Goal: Information Seeking & Learning: Learn about a topic

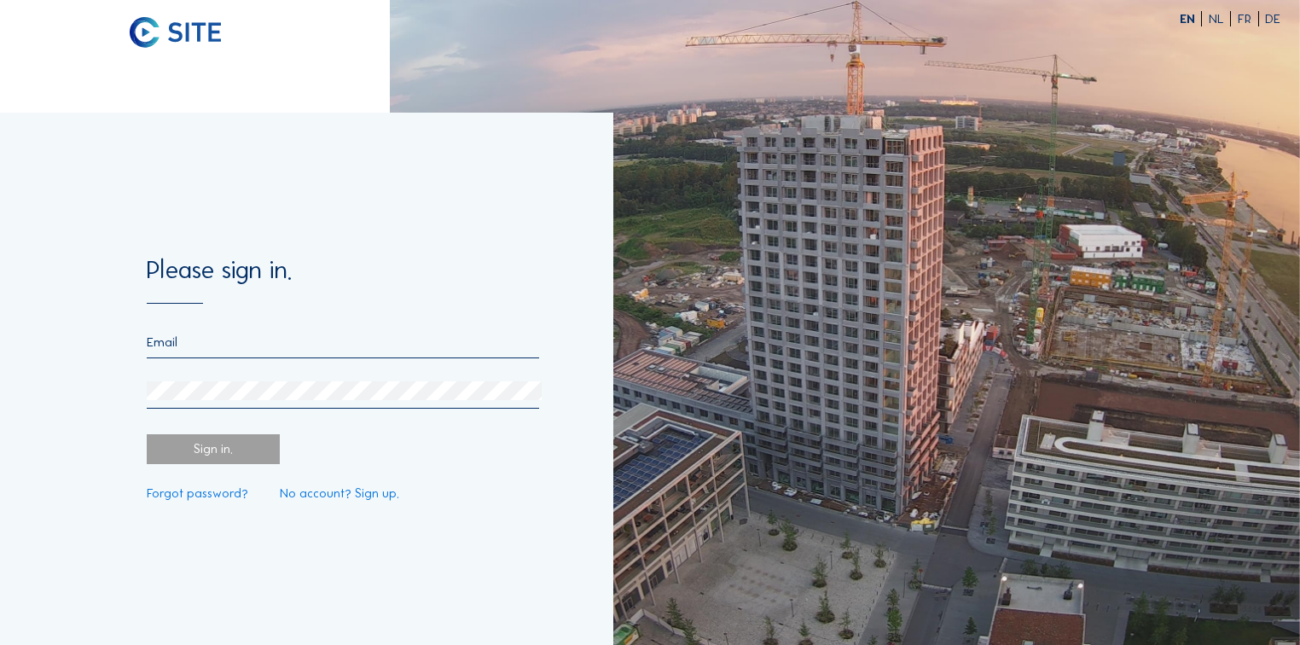
type input "[EMAIL_ADDRESS][PERSON_NAME][DOMAIN_NAME]"
click at [215, 464] on div "Sign in." at bounding box center [213, 449] width 132 height 31
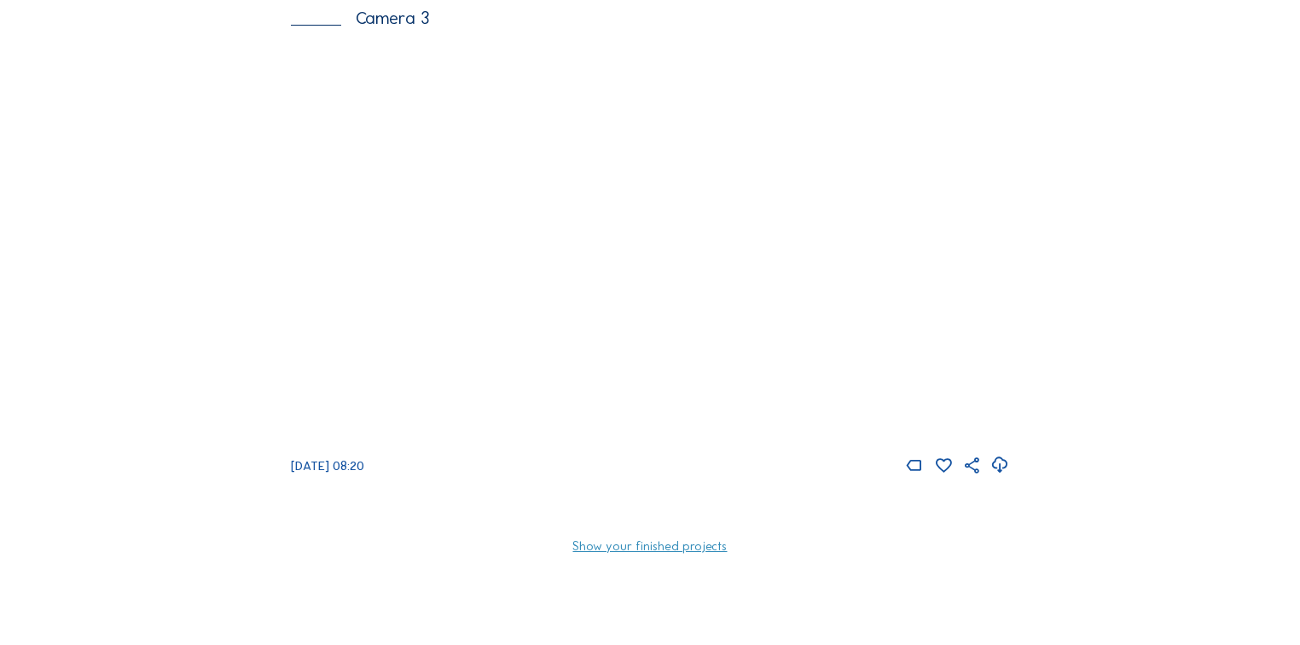
scroll to position [136, 0]
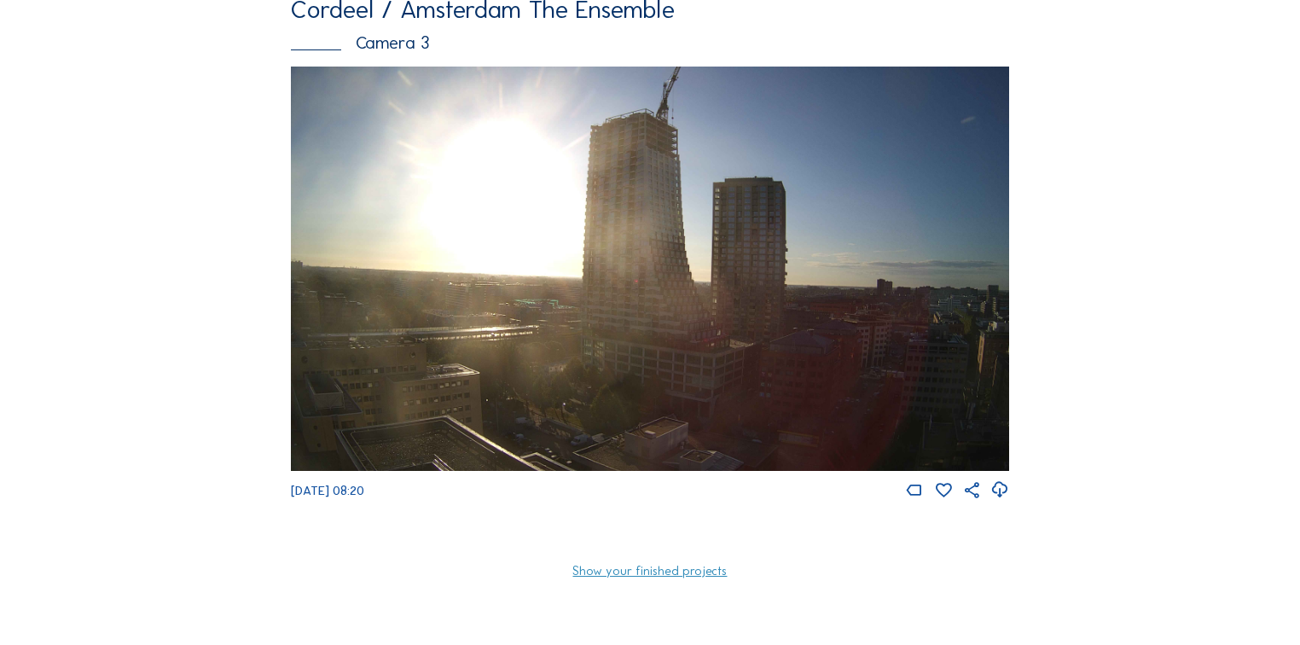
click at [617, 577] on link "Show your finished projects" at bounding box center [649, 571] width 154 height 13
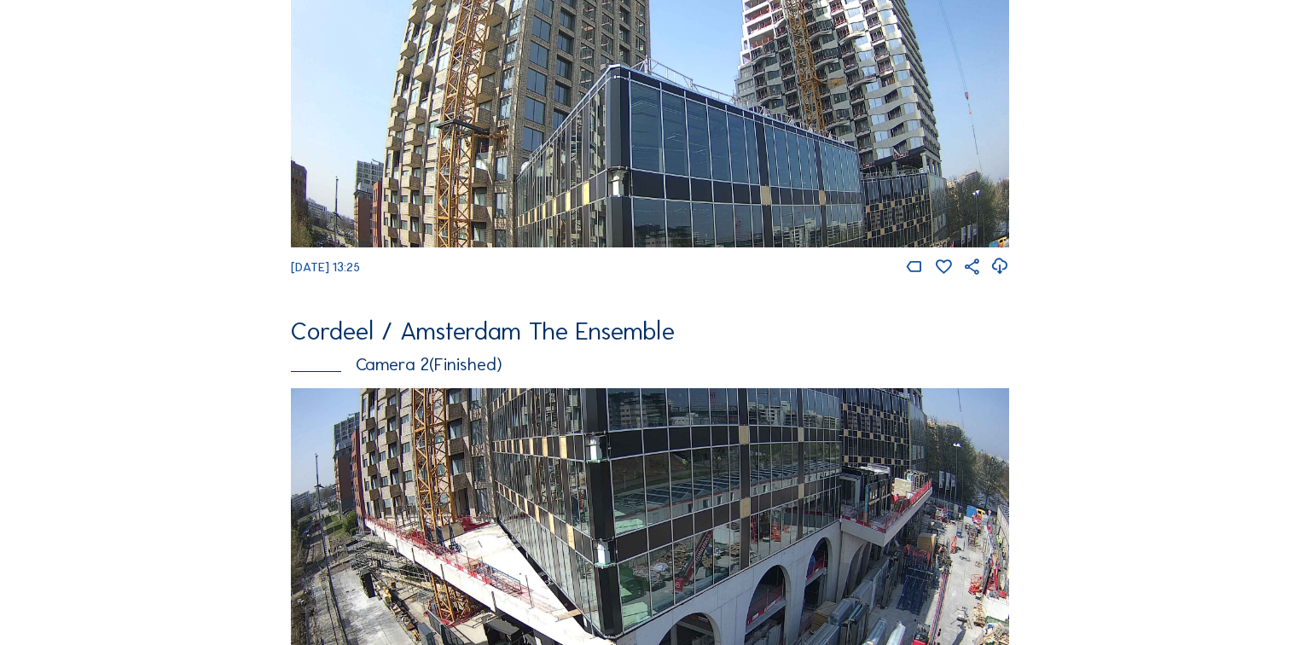
scroll to position [1160, 0]
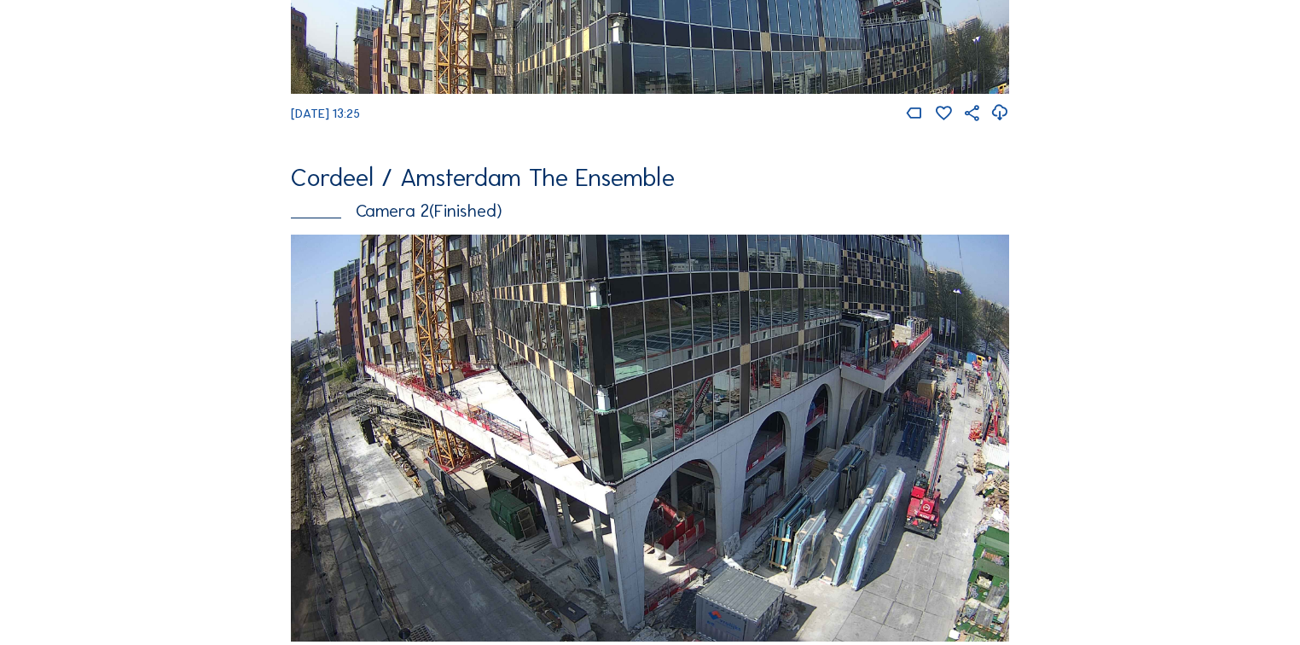
click at [347, 430] on img at bounding box center [650, 438] width 719 height 407
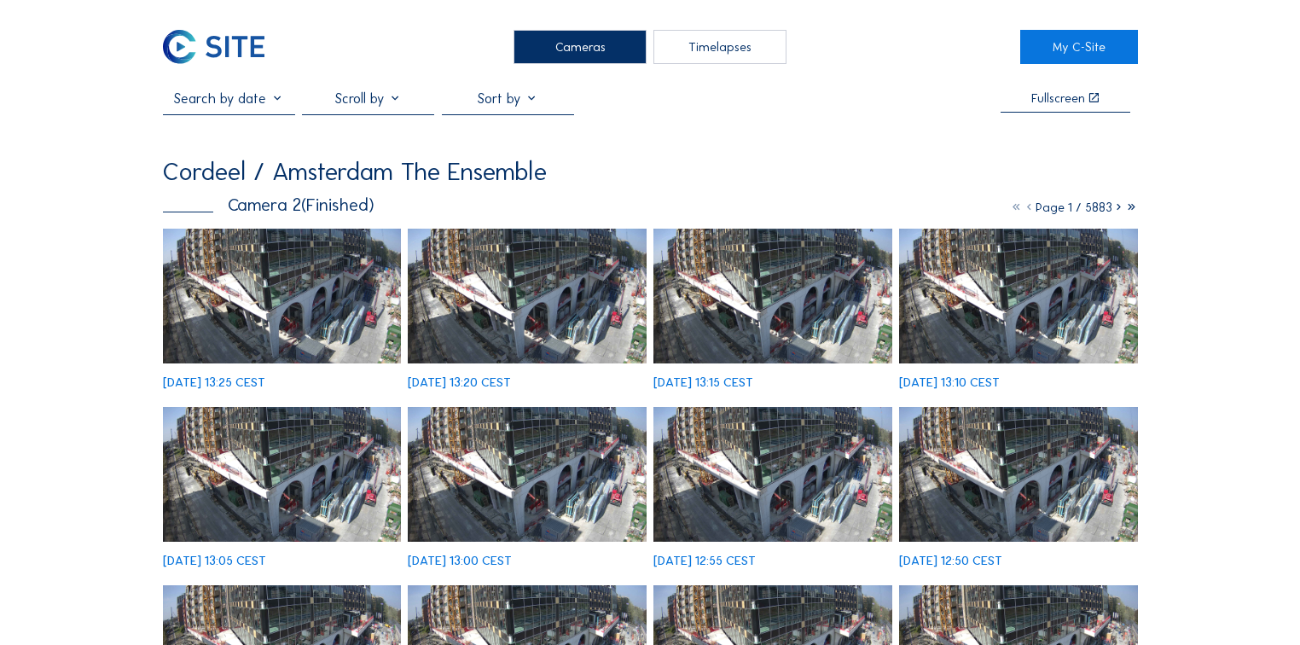
click at [212, 44] on img at bounding box center [214, 47] width 102 height 34
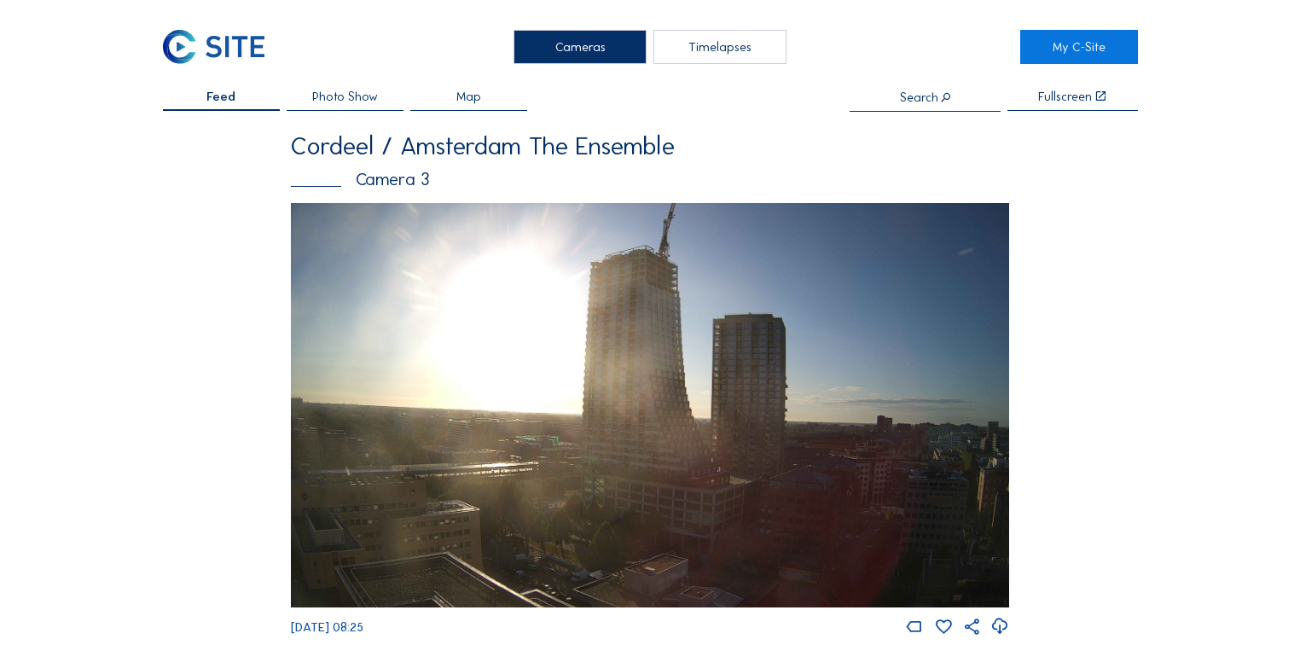
click at [764, 413] on img at bounding box center [650, 405] width 719 height 404
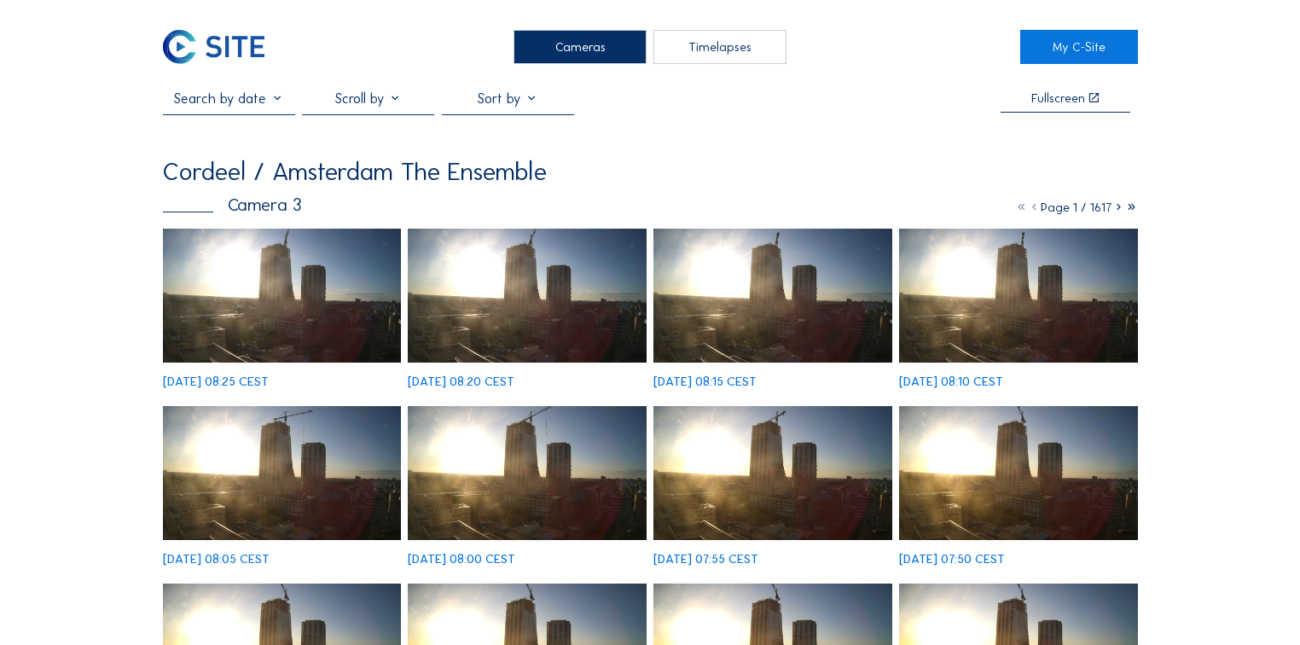
click at [362, 280] on img at bounding box center [282, 296] width 239 height 134
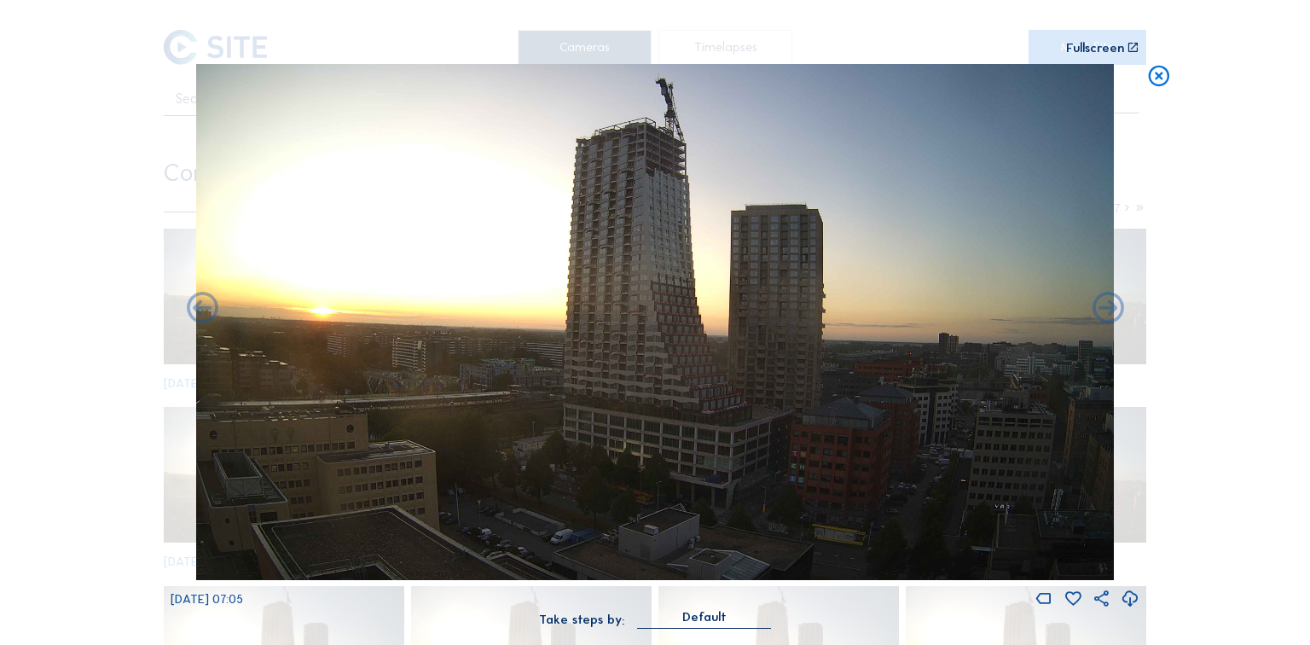
click at [130, 190] on div "Scroll to travel through time | Press 'Alt' Button + Scroll to Zoom | Click and…" at bounding box center [655, 322] width 1310 height 645
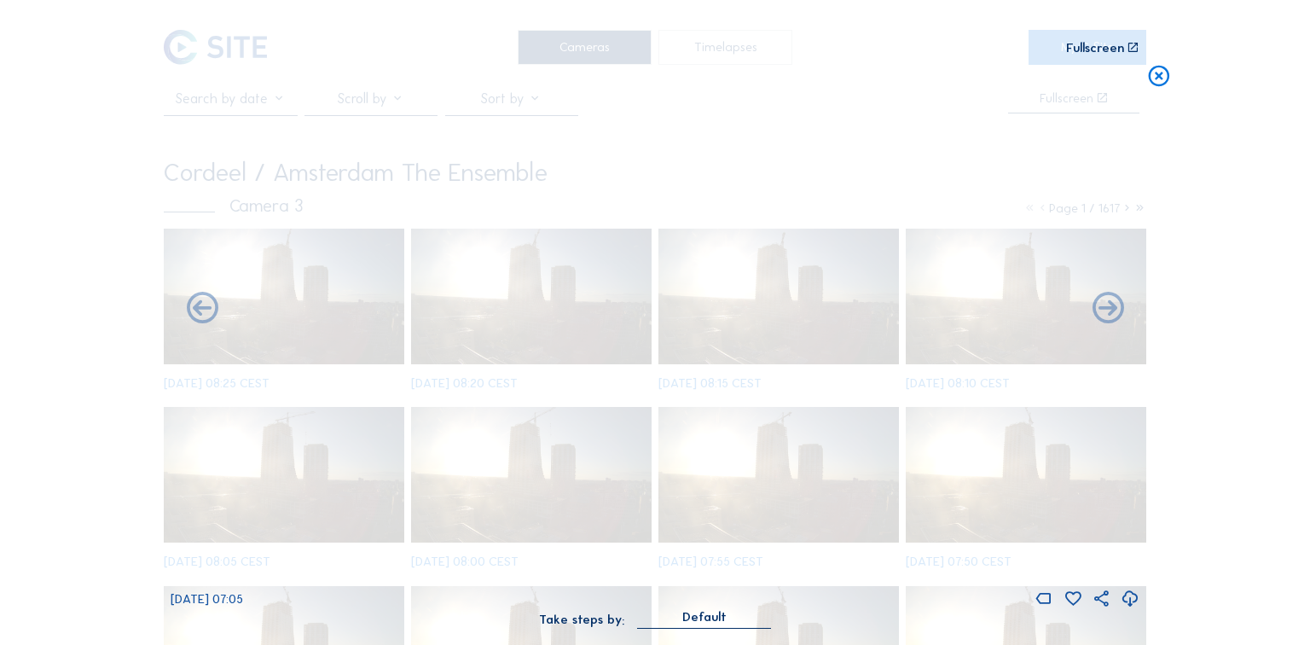
click at [1161, 80] on icon at bounding box center [1158, 77] width 25 height 26
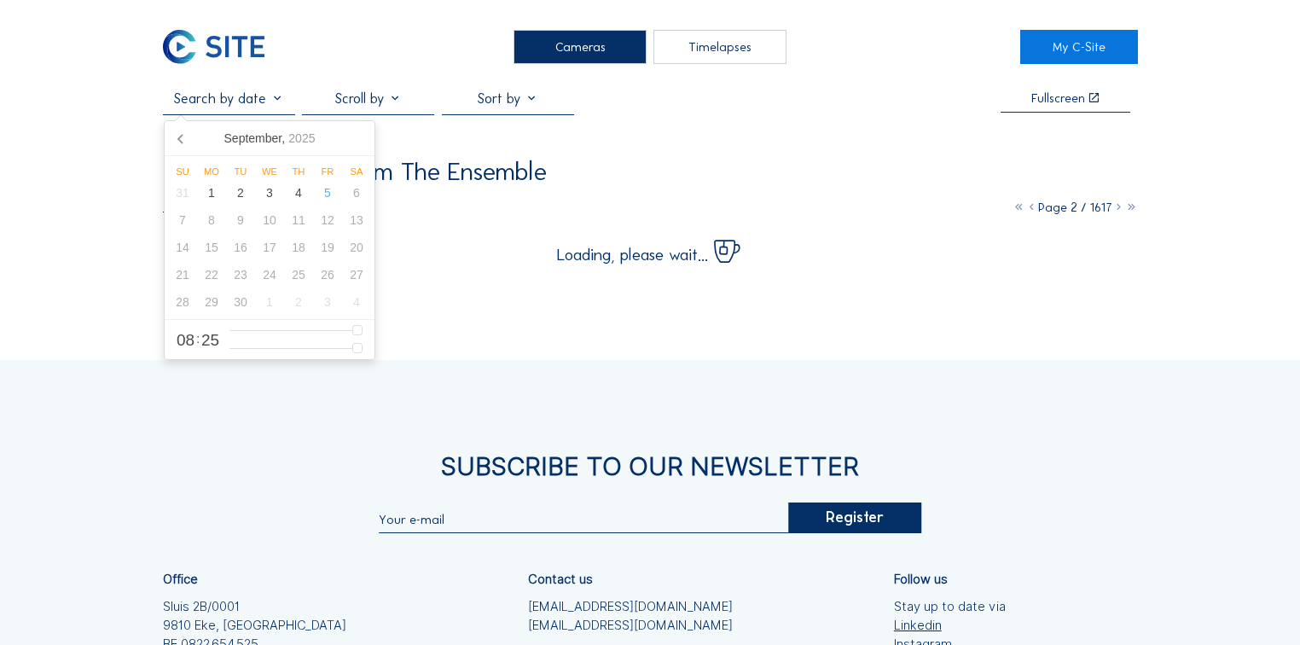
click at [273, 105] on input "text" at bounding box center [229, 98] width 132 height 16
click at [184, 130] on icon at bounding box center [181, 138] width 27 height 27
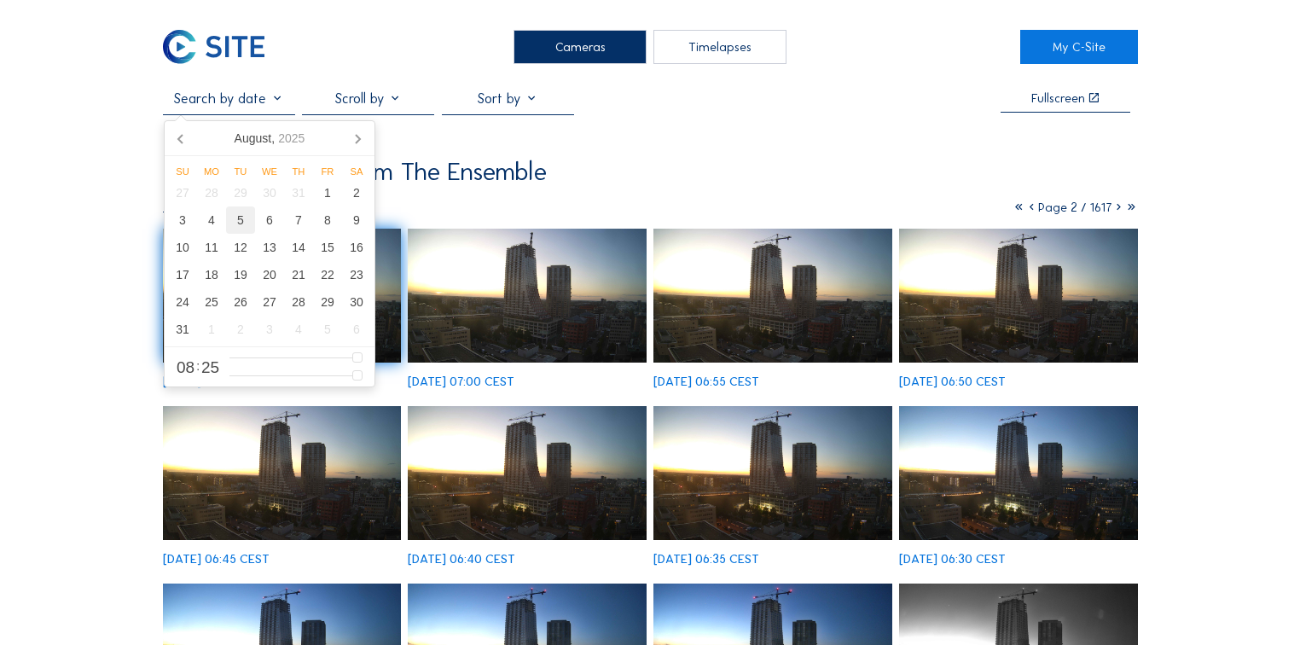
click at [239, 223] on div "5" at bounding box center [240, 219] width 29 height 27
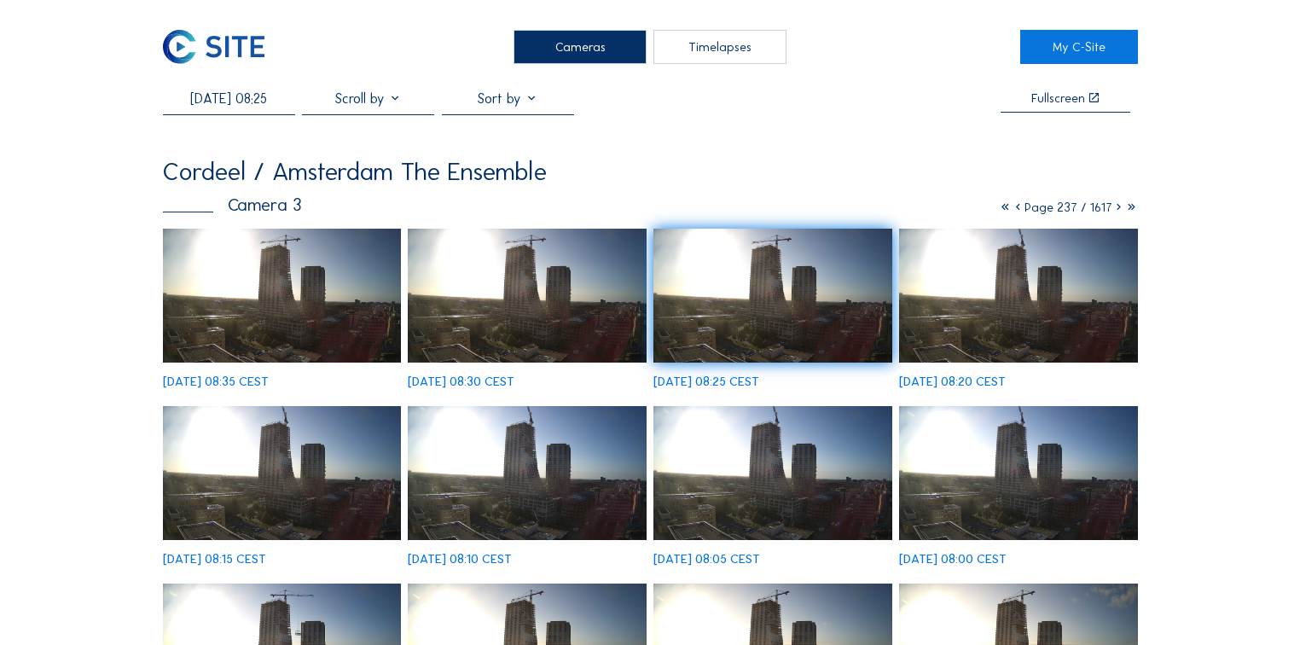
drag, startPoint x: 156, startPoint y: 194, endPoint x: 125, endPoint y: 154, distance: 49.8
drag, startPoint x: 246, startPoint y: 171, endPoint x: 153, endPoint y: 164, distance: 94.1
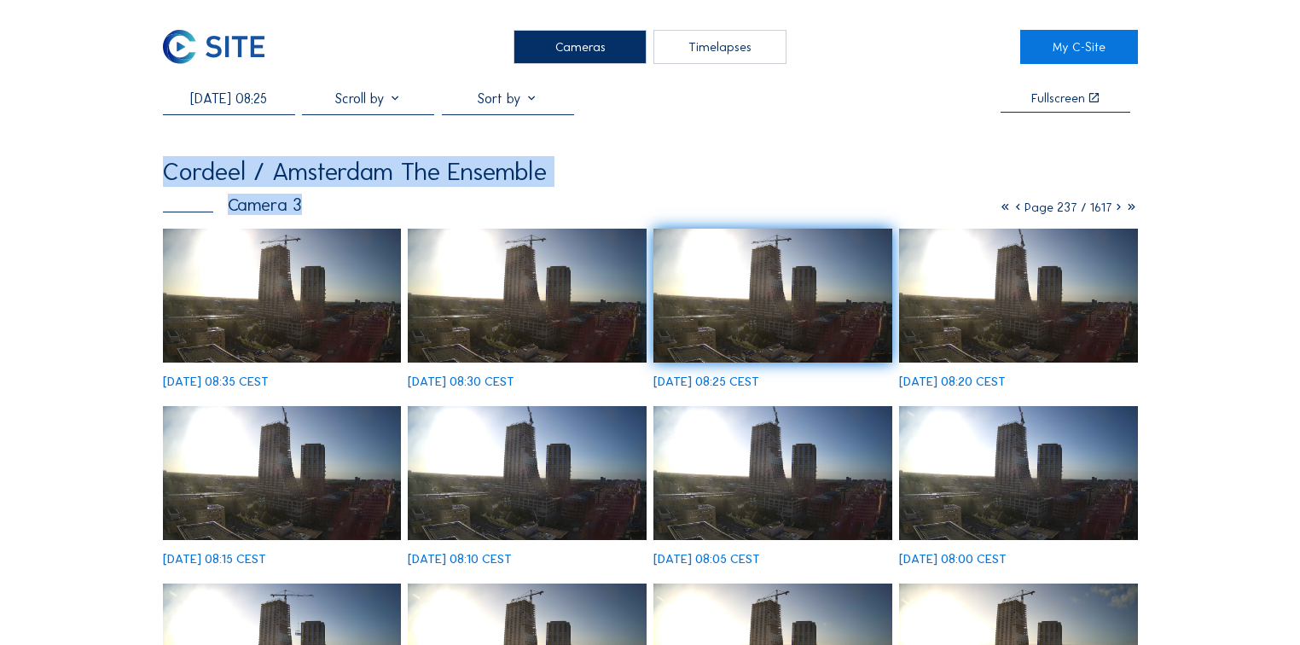
drag, startPoint x: 157, startPoint y: 173, endPoint x: 591, endPoint y: 194, distance: 434.6
click at [281, 199] on div "Camera 3" at bounding box center [232, 205] width 139 height 18
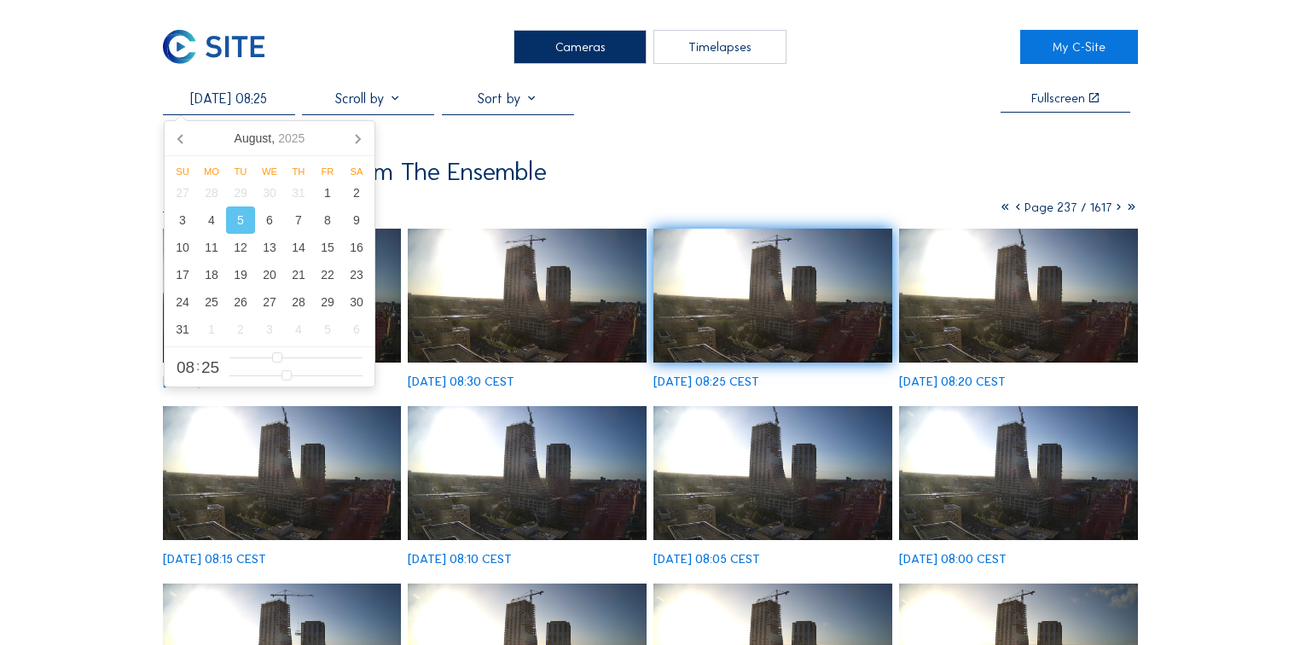
click at [241, 97] on input "[DATE] 08:25" at bounding box center [229, 98] width 132 height 16
click at [185, 140] on icon at bounding box center [181, 138] width 27 height 27
click at [190, 228] on div "6" at bounding box center [182, 219] width 29 height 27
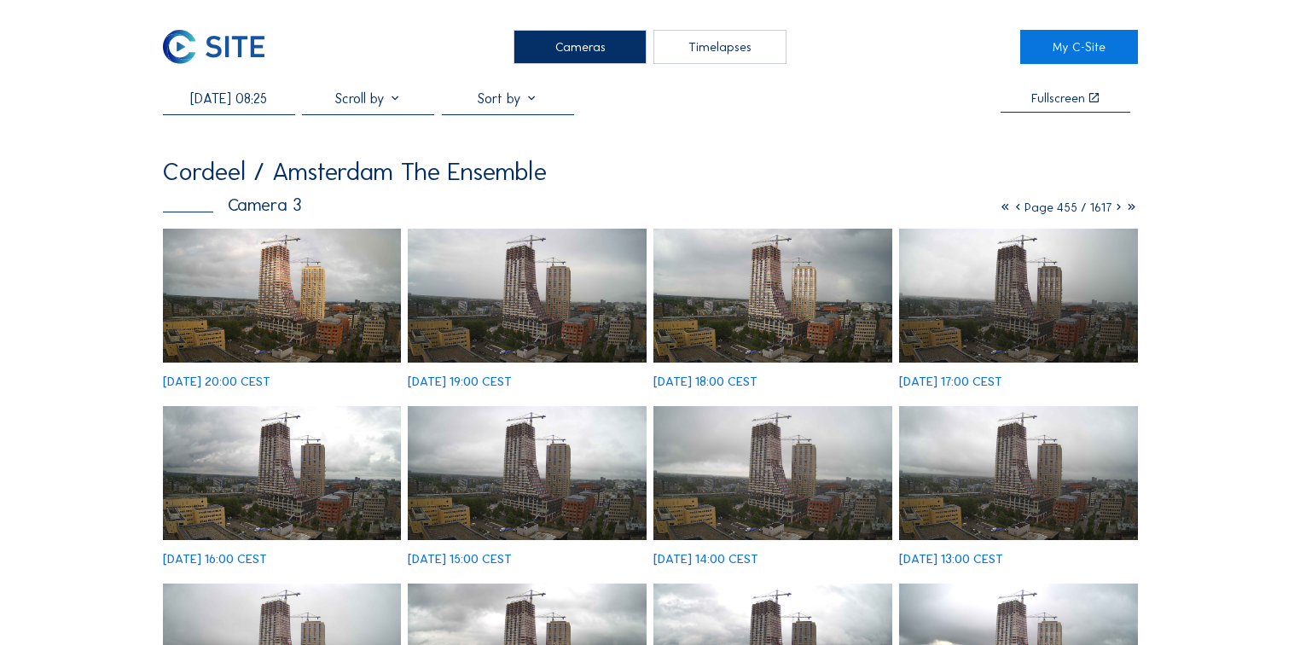
click at [221, 92] on input "[DATE] 08:25" at bounding box center [229, 98] width 132 height 16
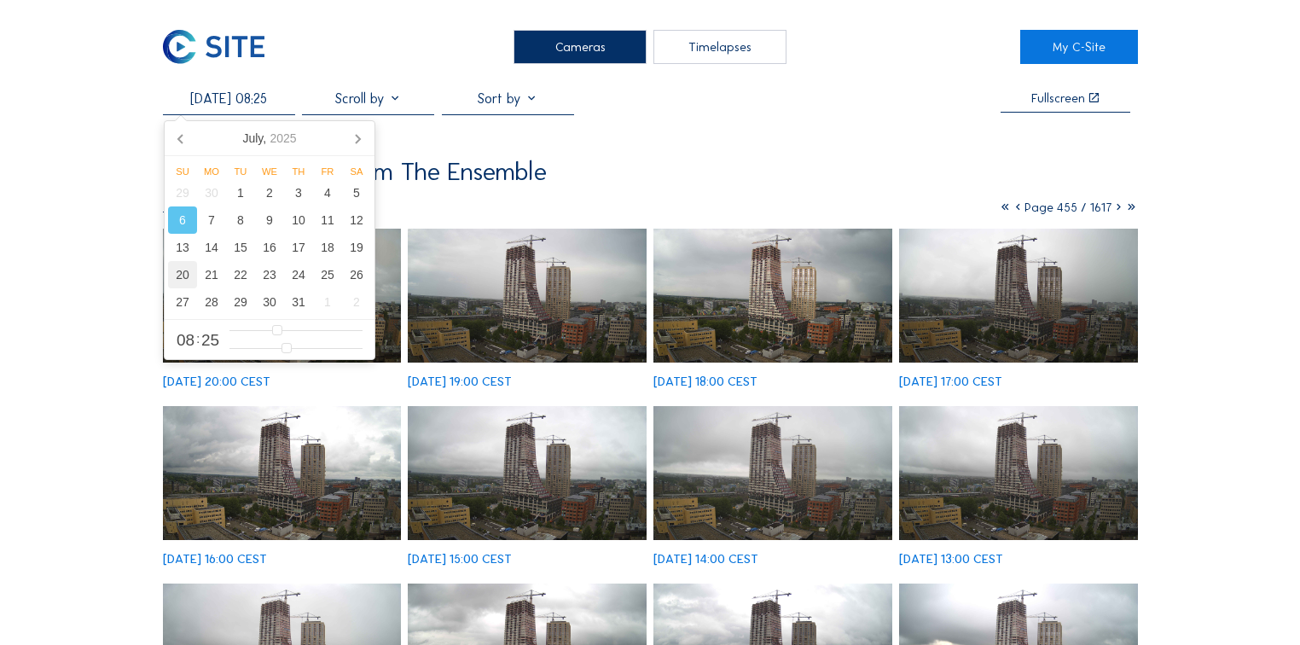
click at [177, 280] on div "20" at bounding box center [182, 274] width 29 height 27
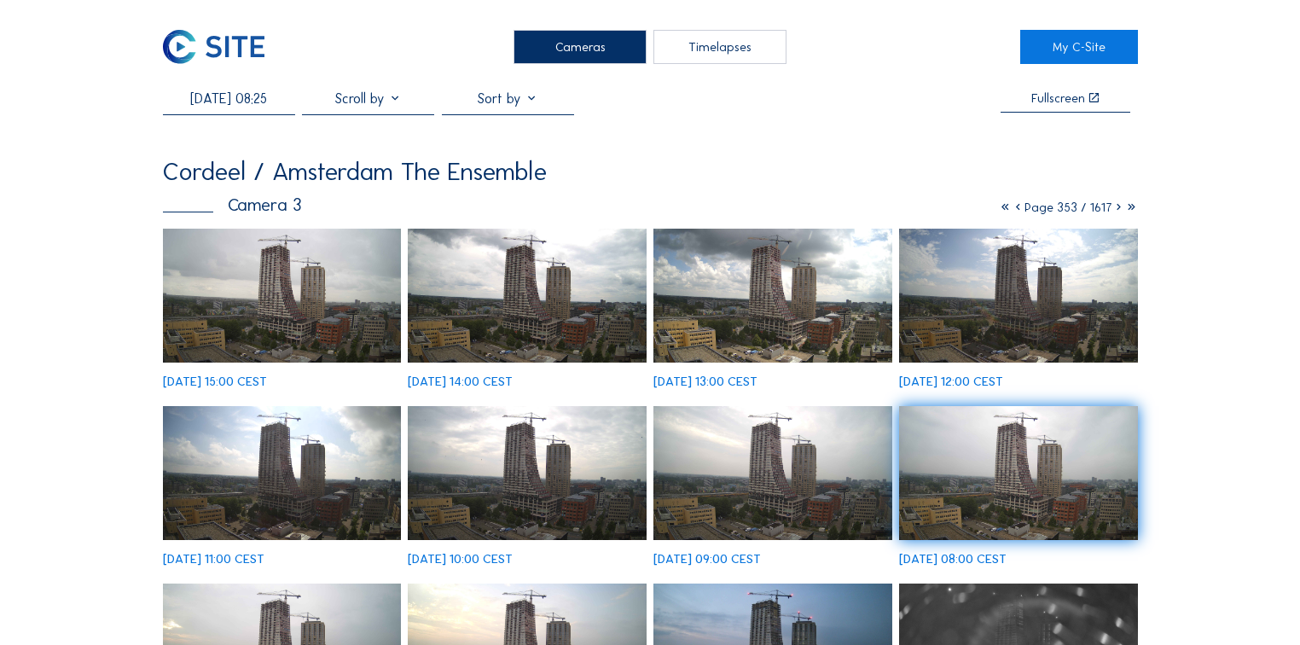
drag, startPoint x: 258, startPoint y: 86, endPoint x: 245, endPoint y: 111, distance: 27.8
click at [237, 120] on div "[DATE] 08:25 Fullscreen Cordeel / [GEOGRAPHIC_DATA] The Ensemble Camera 3 Page …" at bounding box center [650, 505] width 975 height 831
click at [237, 113] on div "[DATE] 08:25" at bounding box center [229, 102] width 132 height 25
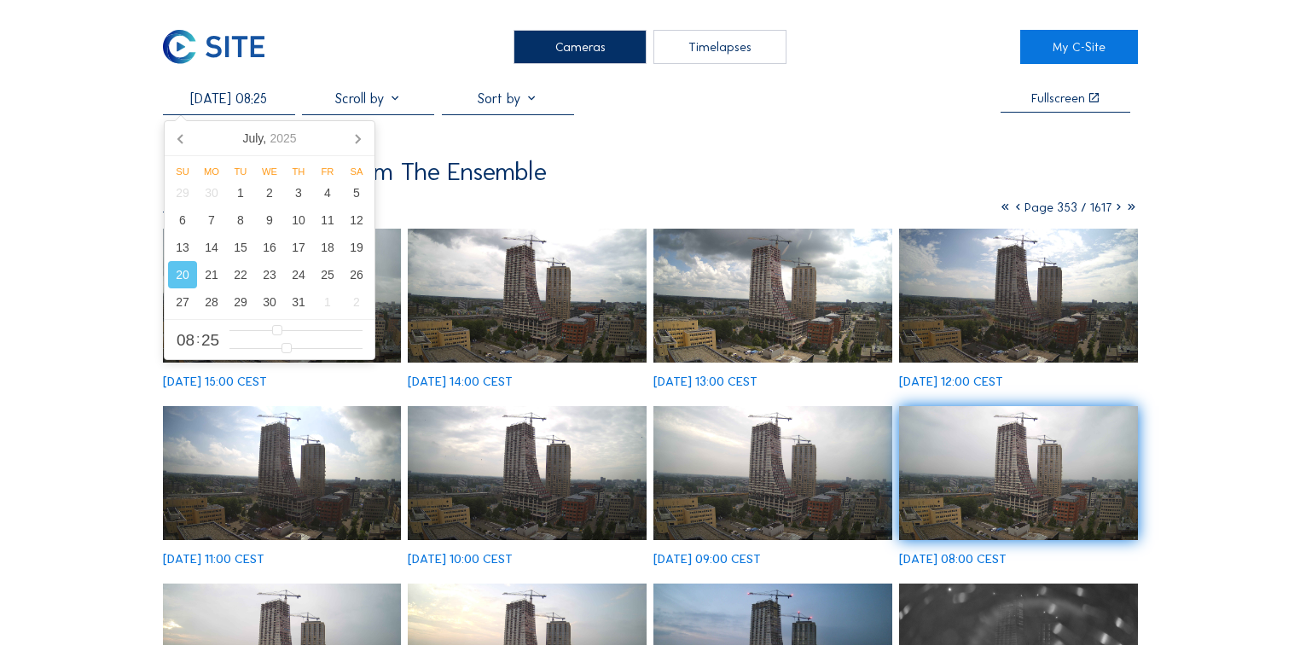
click at [237, 106] on input "[DATE] 08:25" at bounding box center [229, 98] width 132 height 16
click at [165, 305] on div "Su Mo Tu We Th Fr Sa 29 30 1 2 3 4 5 6 7 8 9 10 11 12 13 14 15 16 17 18 19 20 2…" at bounding box center [270, 237] width 210 height 163
click at [178, 303] on div "27" at bounding box center [182, 301] width 29 height 27
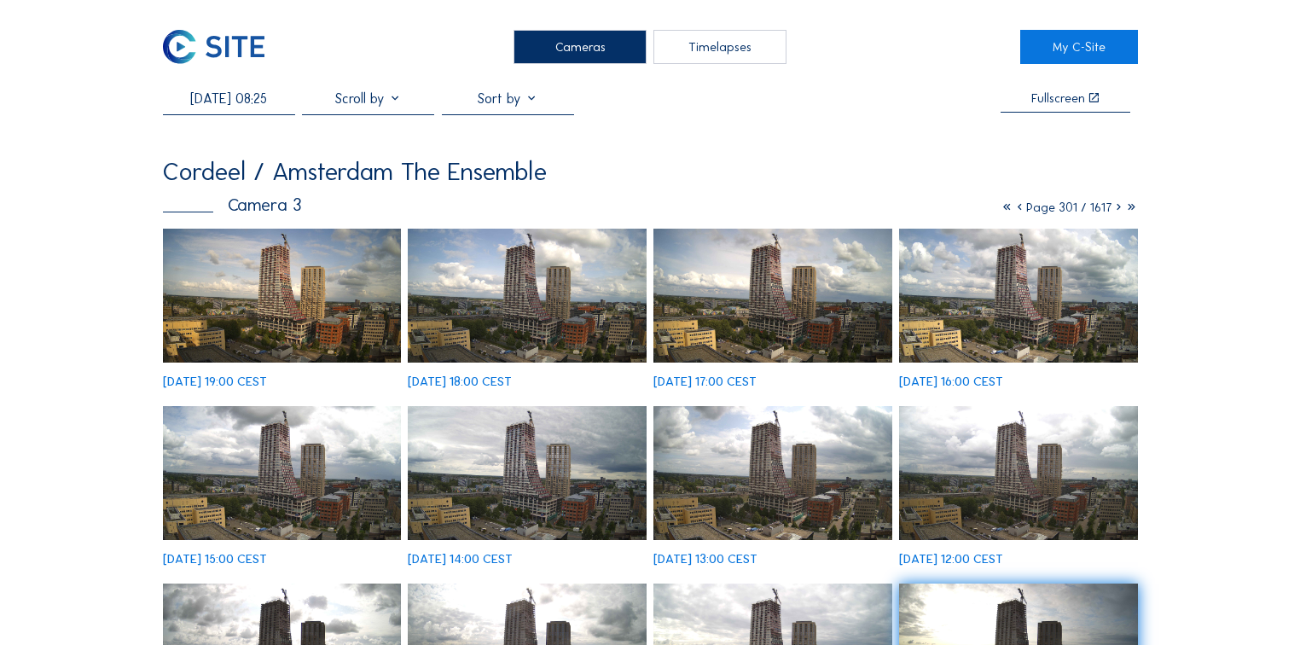
click at [244, 115] on div "[DATE] 08:25" at bounding box center [229, 102] width 132 height 25
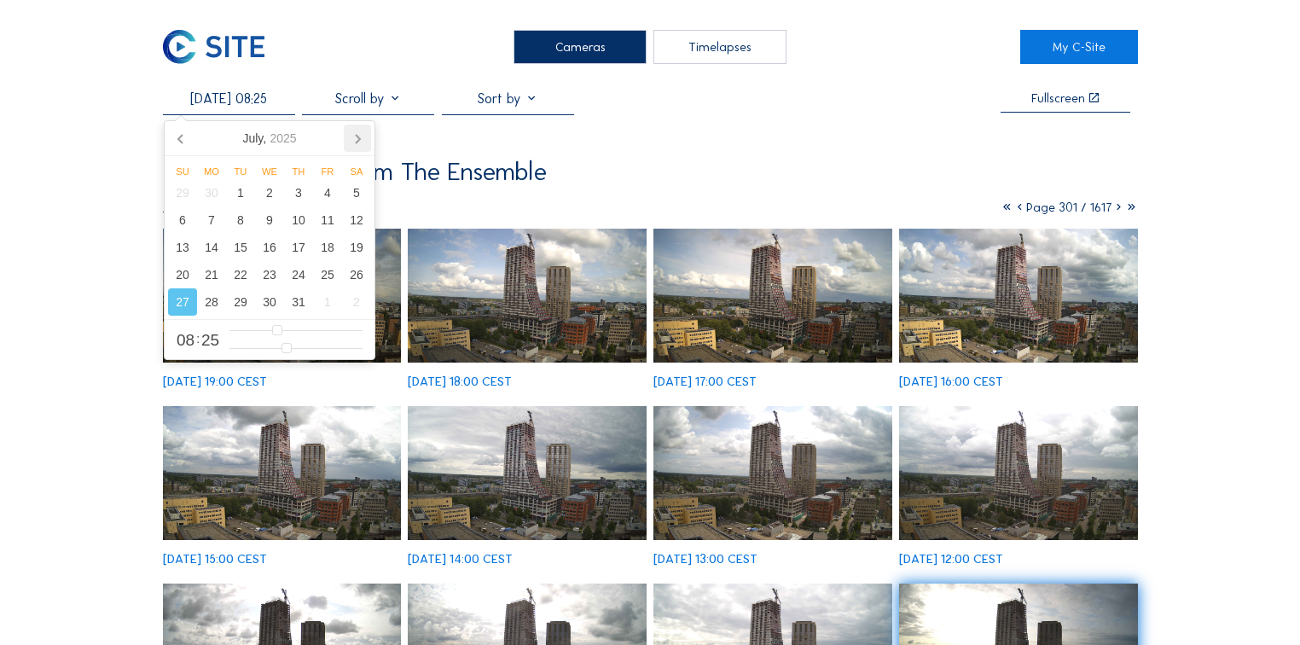
click at [355, 136] on icon at bounding box center [357, 138] width 27 height 27
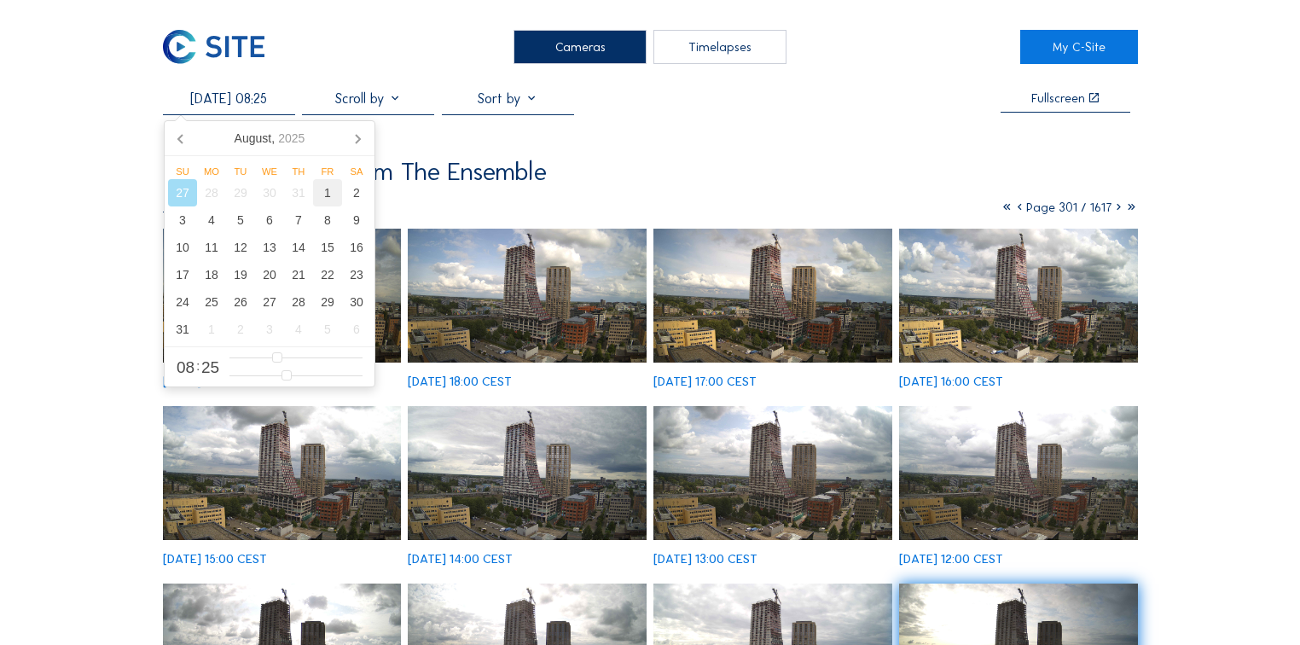
click at [331, 191] on div "1" at bounding box center [327, 192] width 29 height 27
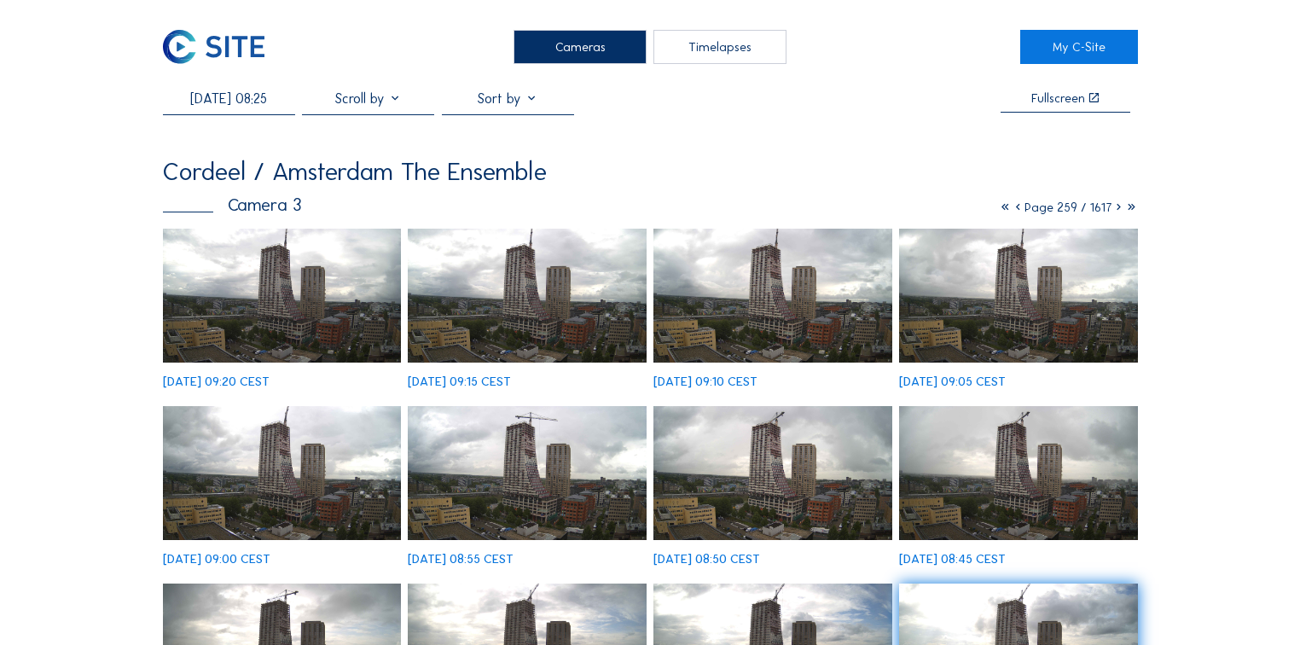
click at [238, 105] on input "[DATE] 08:25" at bounding box center [229, 98] width 132 height 16
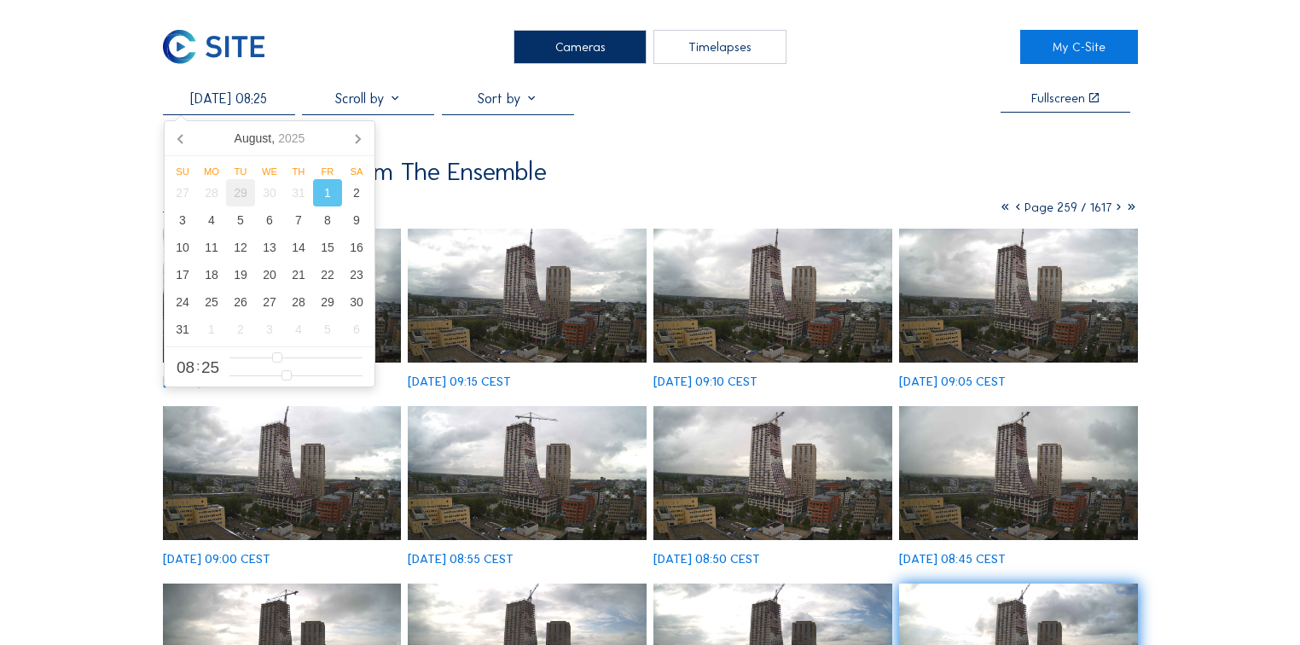
click at [236, 195] on div "29" at bounding box center [240, 192] width 29 height 27
type input "[DATE] 08:25"
